Goal: Task Accomplishment & Management: Use online tool/utility

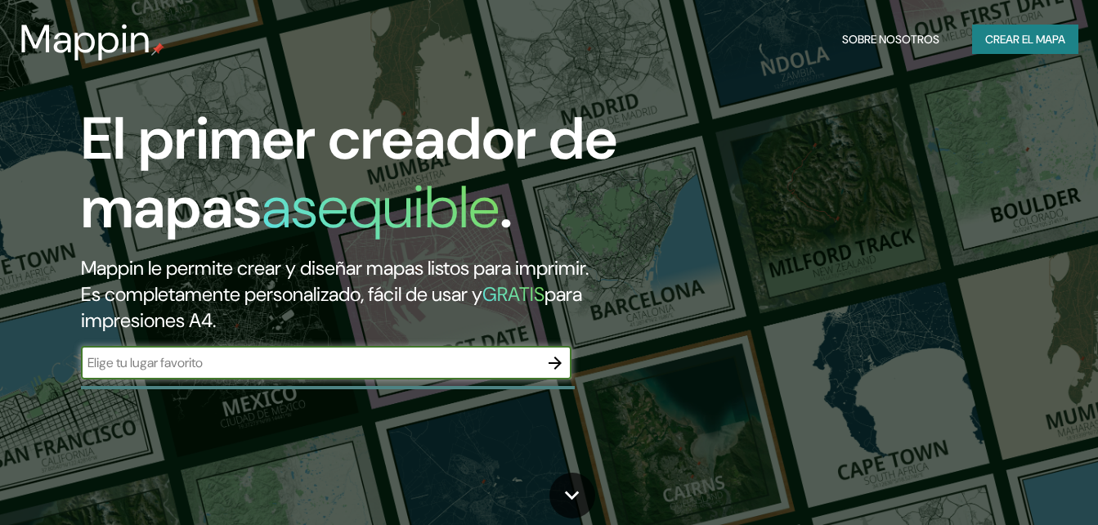
click at [300, 368] on input "text" at bounding box center [310, 362] width 458 height 19
type input "[GEOGRAPHIC_DATA]"
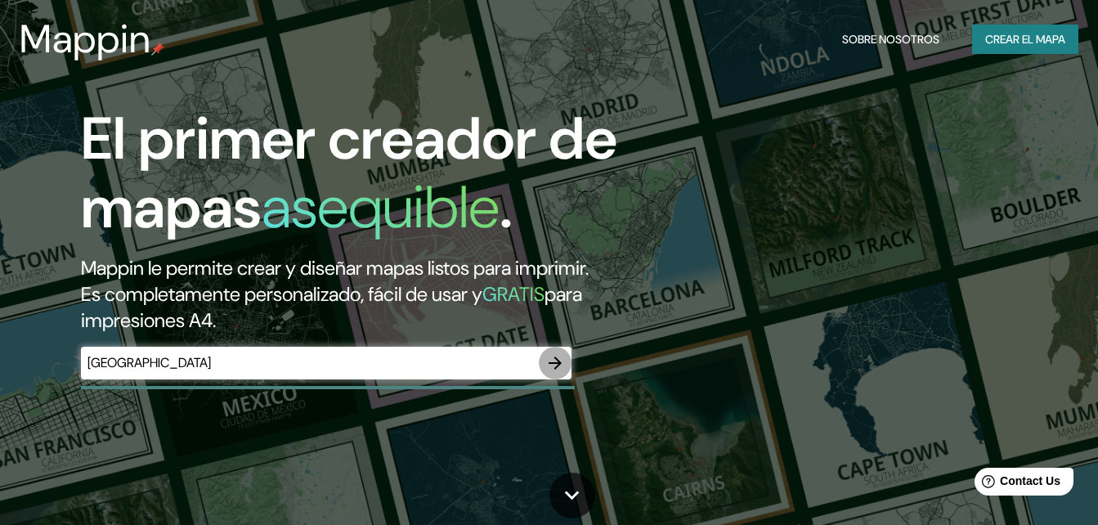
click at [548, 369] on icon "button" at bounding box center [555, 363] width 20 height 20
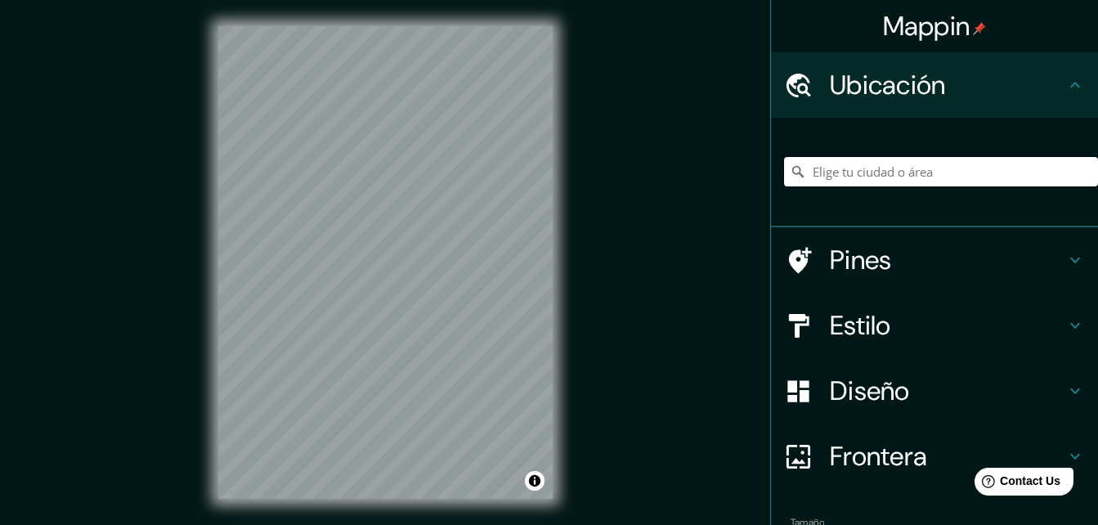
click at [911, 172] on input "Elige tu ciudad o área" at bounding box center [941, 171] width 314 height 29
paste input " 19°44'28.8"N 99°50'46.6"W    Restaurantes  Hoteles  Cosas que hacer  Es…"
drag, startPoint x: 980, startPoint y: 174, endPoint x: 1000, endPoint y: 161, distance: 23.6
click at [1000, 161] on input " 19°44'28.8"N 99°50'46.6"W    Restaurantes  Hoteles  Cosas que hacer  Es…" at bounding box center [941, 171] width 314 height 29
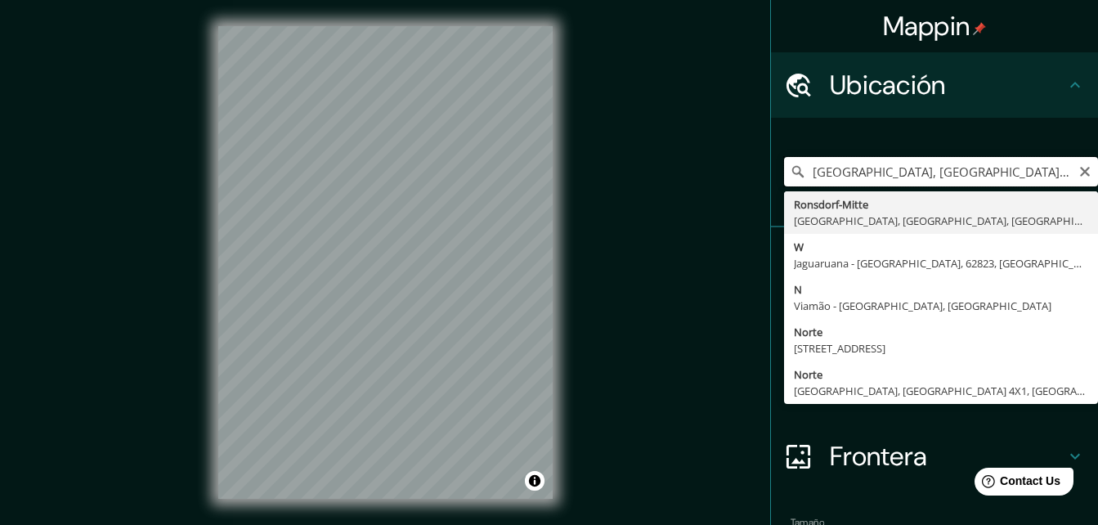
paste input "[GEOGRAPHIC_DATA]"
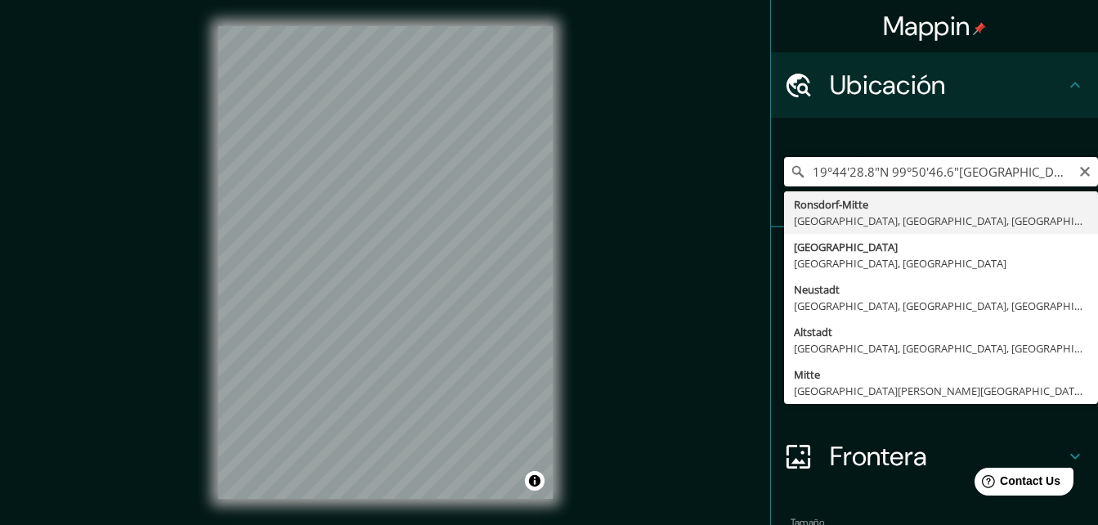
click at [1077, 178] on input "19°44'28.8"N 99°50'46.6"WRonsdorf-Mitte, Wuppertal, Renania del Norte-Westfalia…" at bounding box center [941, 171] width 314 height 29
type input "19°44'28.8"N 99°50'46.6"WRonsdorf-Mitte, Wuppertal, Renania del Norte-Westfalia…"
click at [1080, 174] on icon "Claro" at bounding box center [1085, 172] width 10 height 10
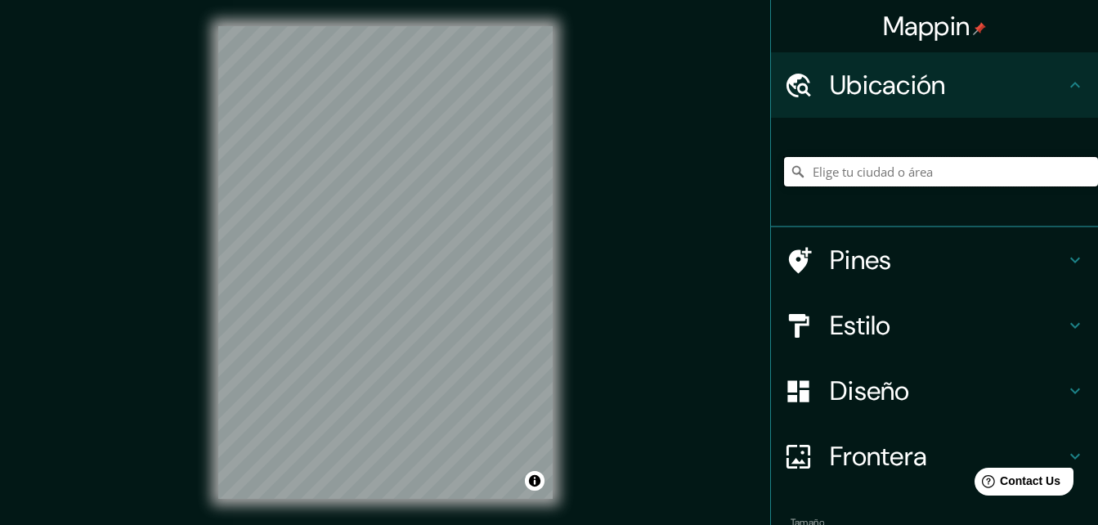
paste input "[GEOGRAPHIC_DATA]"
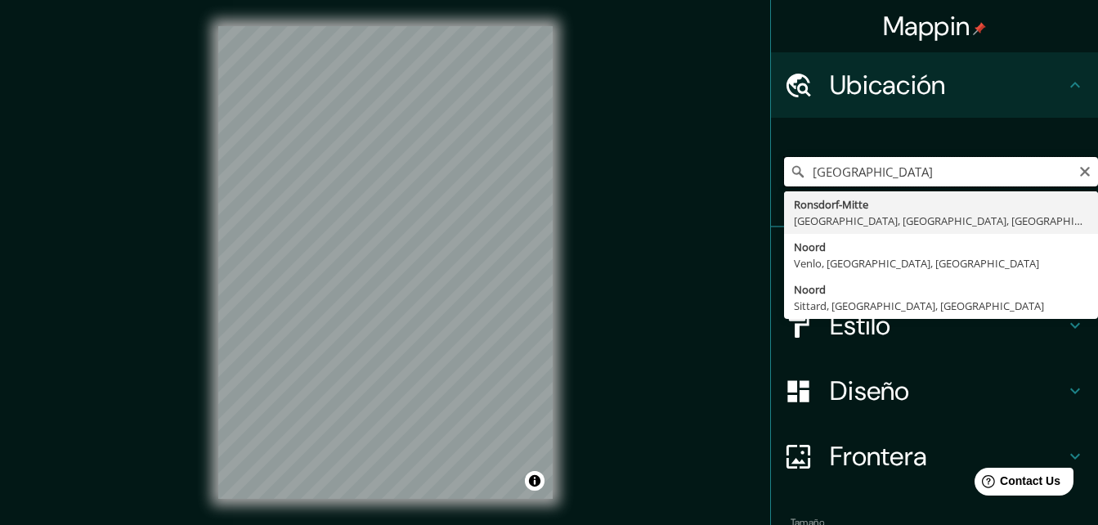
click at [1026, 171] on input "[GEOGRAPHIC_DATA]" at bounding box center [941, 171] width 314 height 29
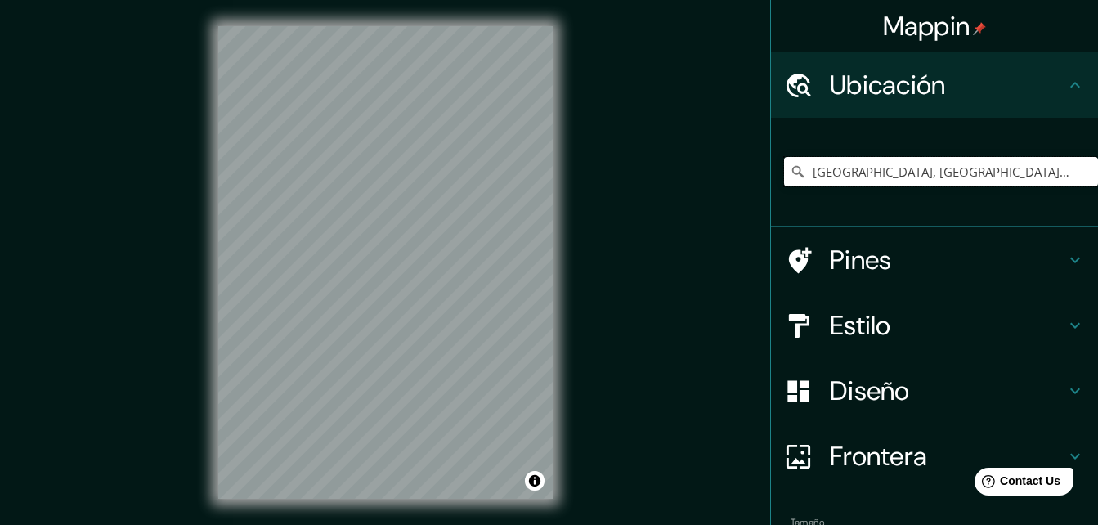
type input "Ronsdorf-Mitte, Wuppertal, Renania del Norte-Westfalia, Alemania"
click at [983, 383] on div "Mappin Ubicación Ronsdorf-Mitte, Wuppertal, Renania del Norte-Westfalia, Aleman…" at bounding box center [549, 275] width 1098 height 551
click at [573, 191] on div "© Mapbox © OpenStreetMap Improve this map" at bounding box center [385, 262] width 387 height 525
click at [1065, 77] on icon at bounding box center [1075, 85] width 20 height 20
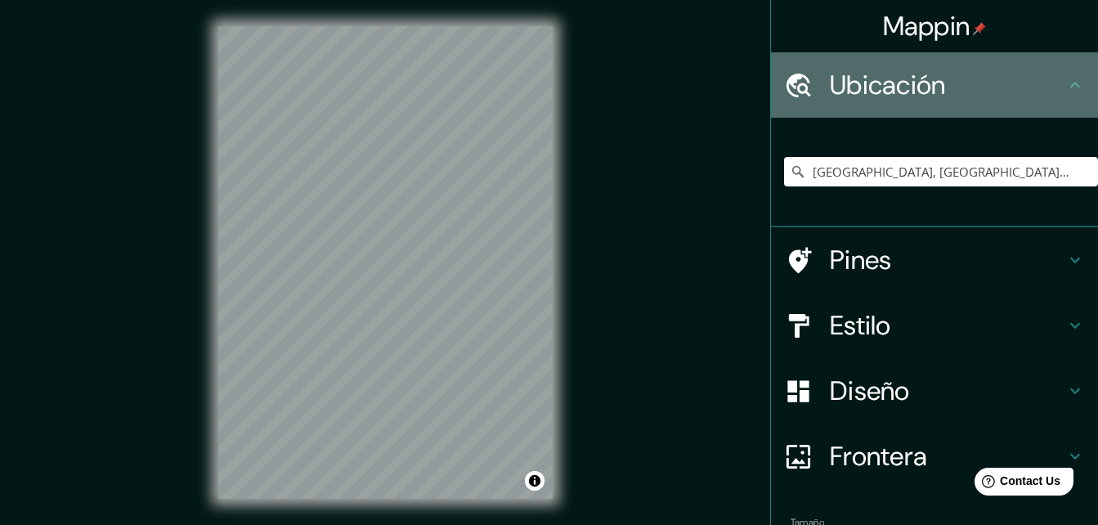
click at [903, 96] on h4 "Ubicación" at bounding box center [947, 85] width 235 height 33
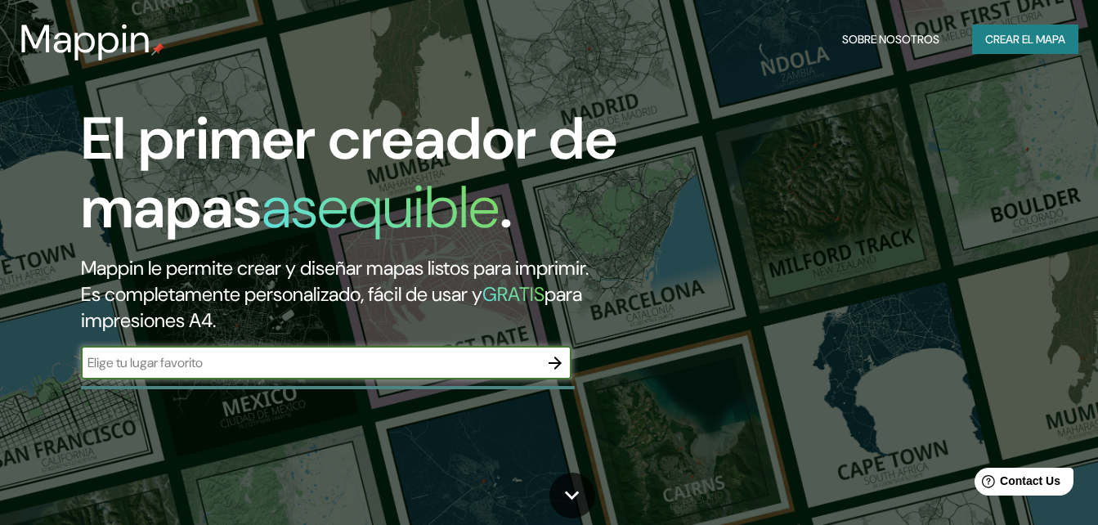
click at [478, 361] on input "text" at bounding box center [310, 362] width 458 height 19
type input "[GEOGRAPHIC_DATA]"
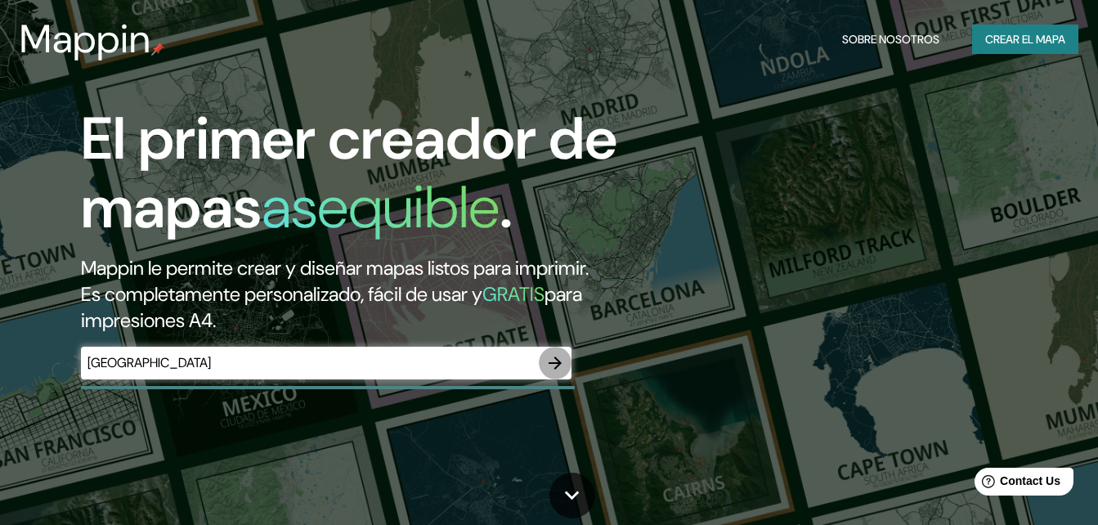
click at [557, 367] on icon "button" at bounding box center [554, 362] width 13 height 13
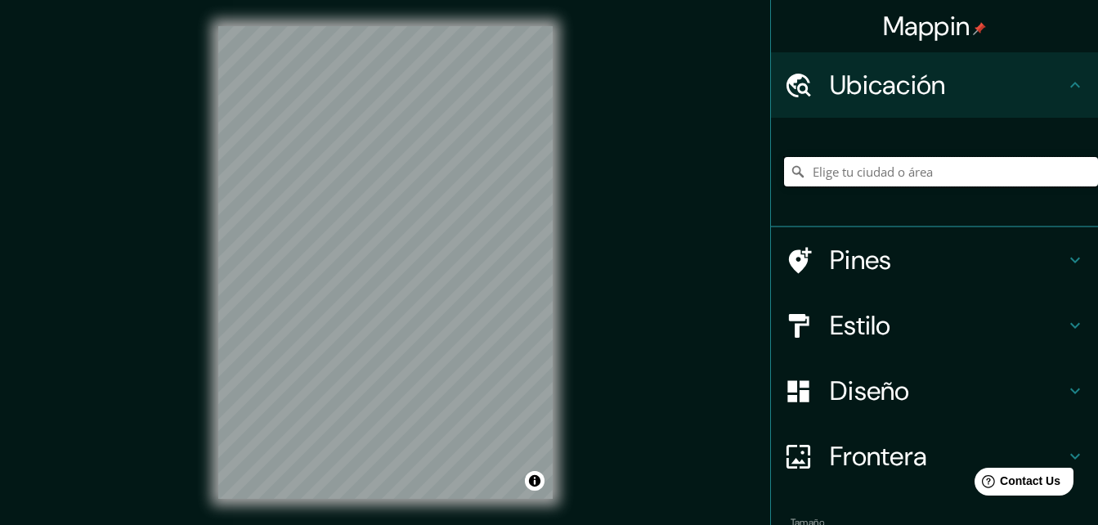
click at [871, 178] on input "Elige tu ciudad o área" at bounding box center [941, 171] width 314 height 29
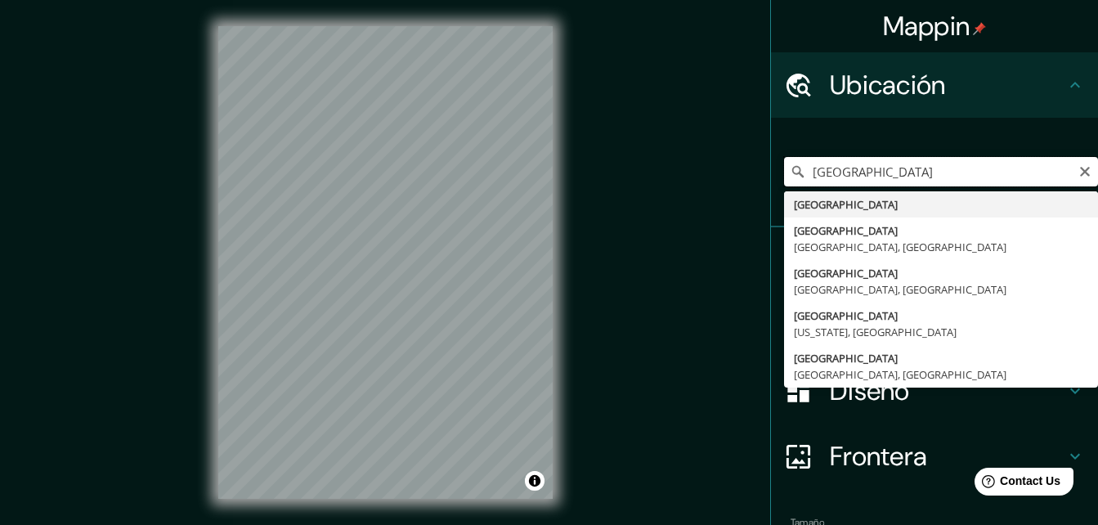
click at [824, 180] on input "[GEOGRAPHIC_DATA]" at bounding box center [941, 171] width 314 height 29
click at [897, 178] on input "[GEOGRAPHIC_DATA]" at bounding box center [941, 171] width 314 height 29
paste input "[GEOGRAPHIC_DATA]"
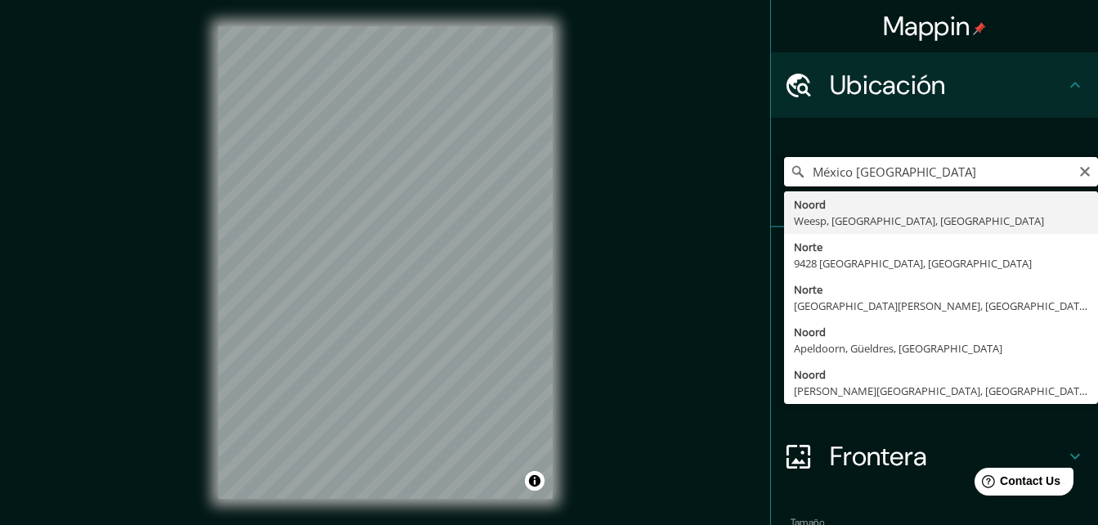
drag, startPoint x: 846, startPoint y: 171, endPoint x: 791, endPoint y: 172, distance: 54.8
click at [791, 172] on div "México [GEOGRAPHIC_DATA] [GEOGRAPHIC_DATA], [GEOGRAPHIC_DATA], [GEOGRAPHIC_DATA…" at bounding box center [941, 171] width 314 height 29
click at [993, 176] on input "[GEOGRAPHIC_DATA]" at bounding box center [941, 171] width 314 height 29
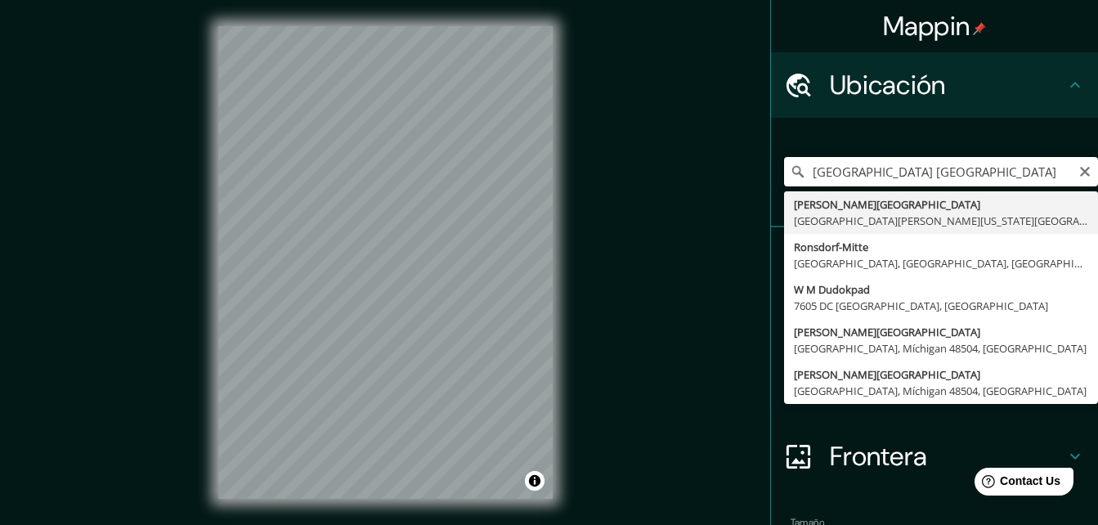
type input "[GEOGRAPHIC_DATA] [GEOGRAPHIC_DATA]"
